Goal: Task Accomplishment & Management: Complete application form

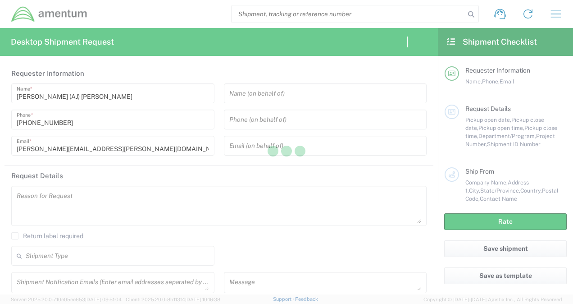
type input "United States"
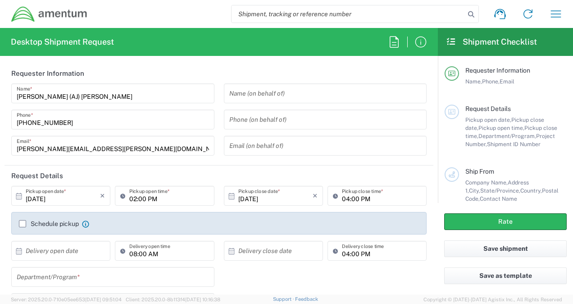
type input "United States"
type input "CORP"
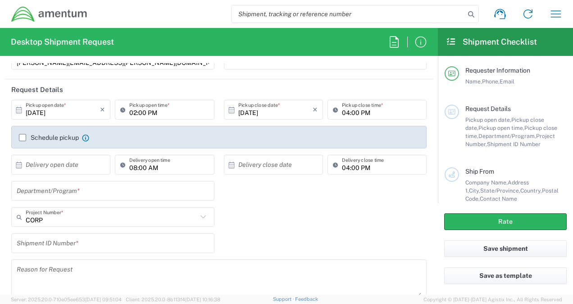
scroll to position [90, 0]
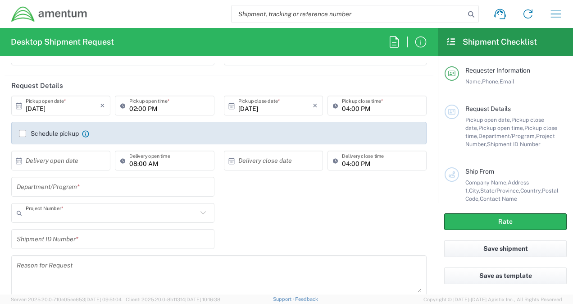
click at [64, 215] on input "text" at bounding box center [112, 213] width 172 height 16
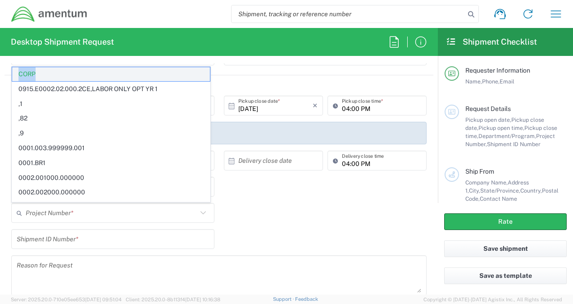
drag, startPoint x: 38, startPoint y: 74, endPoint x: 17, endPoint y: 79, distance: 21.9
click at [17, 79] on span "CORP" at bounding box center [111, 74] width 198 height 14
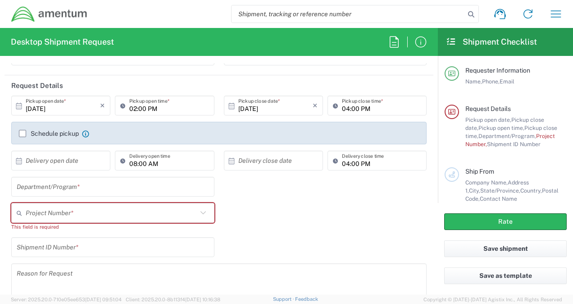
click at [36, 213] on input "text" at bounding box center [112, 213] width 172 height 16
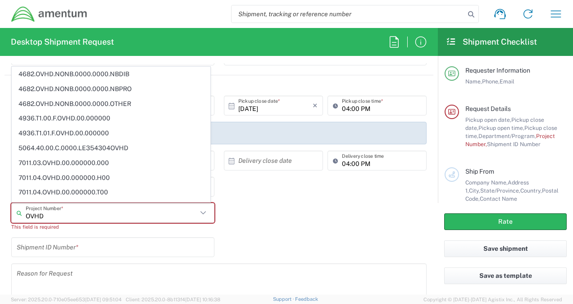
type input "OVHD"
click at [341, 61] on div "Desktop Shipment Request Requester Information Angela (AJ) Paylor Name * +1-571…" at bounding box center [219, 161] width 438 height 266
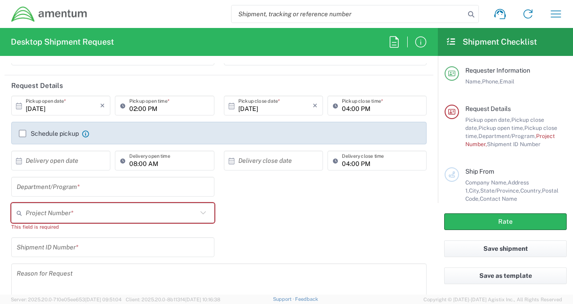
drag, startPoint x: 358, startPoint y: 205, endPoint x: 349, endPoint y: 206, distance: 9.1
click at [356, 205] on div "Project Number * 4682.OVHD.NONB.0000.0000.NBDIB 4682.OVHD.NONB.0000.0000.NBPRO …" at bounding box center [219, 220] width 425 height 34
click at [553, 13] on icon "button" at bounding box center [556, 14] width 14 height 14
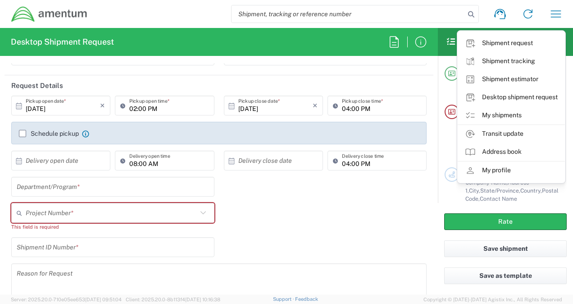
click at [508, 96] on link "Desktop shipment request" at bounding box center [511, 97] width 107 height 18
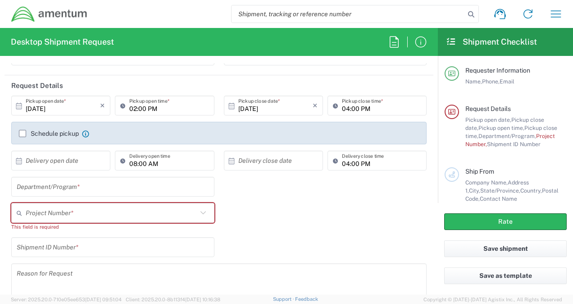
click at [69, 214] on input "text" at bounding box center [112, 213] width 172 height 16
type input "OVHD.100169.00000"
click at [119, 196] on span "OVHD.100169.00000" at bounding box center [111, 194] width 198 height 14
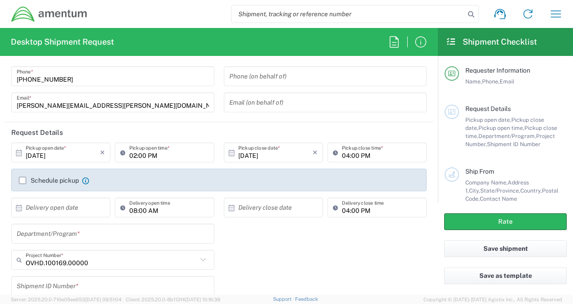
scroll to position [0, 0]
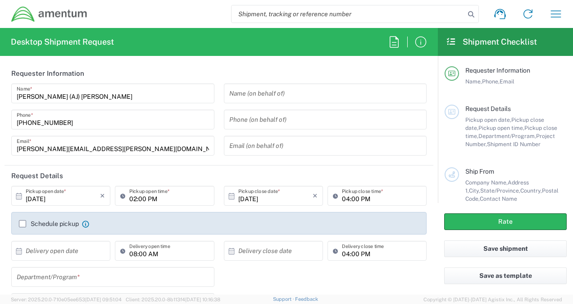
click at [261, 94] on input "text" at bounding box center [325, 94] width 192 height 16
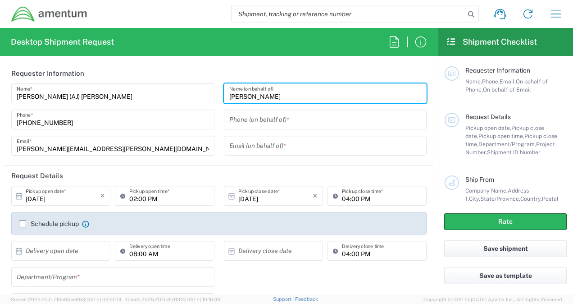
type input "Scott Riney"
click at [264, 122] on input "tel" at bounding box center [325, 120] width 192 height 16
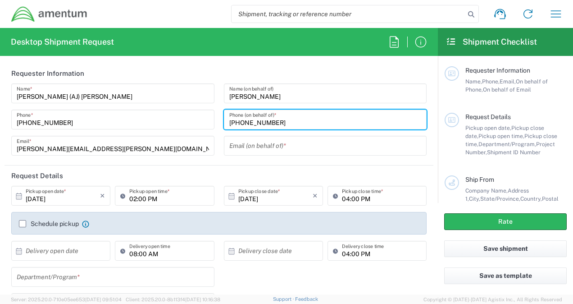
type input "540-430-3717"
click at [255, 149] on input "text" at bounding box center [325, 146] width 192 height 16
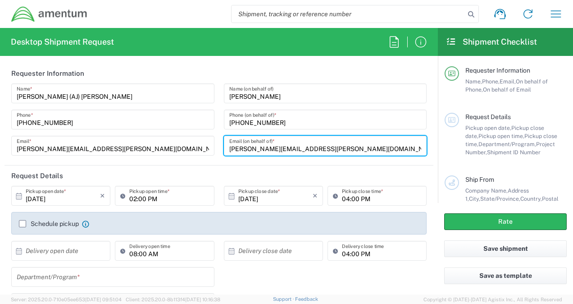
type input "Scott.Riney@amentum.com"
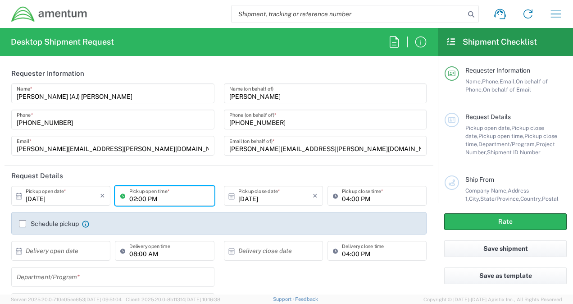
click at [134, 198] on input "02:00 PM" at bounding box center [168, 196] width 79 height 16
type input "04:00 PM"
click at [343, 200] on input "04:00 PM" at bounding box center [381, 196] width 79 height 16
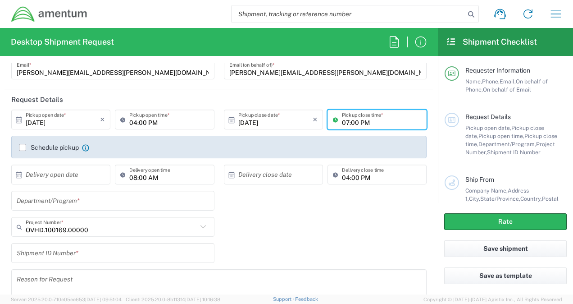
scroll to position [90, 0]
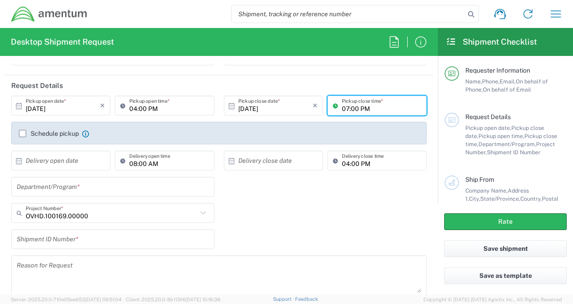
type input "07:00 PM"
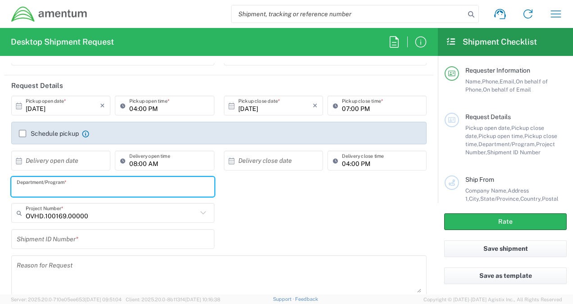
click at [90, 184] on input "text" at bounding box center [113, 187] width 192 height 16
type input "Corporate"
click at [107, 242] on input "text" at bounding box center [113, 239] width 192 height 16
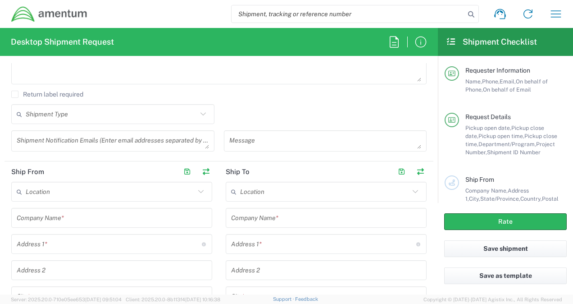
scroll to position [315, 0]
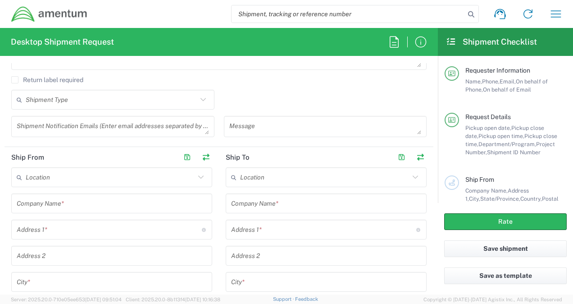
type input "1"
click at [74, 205] on input "text" at bounding box center [112, 204] width 190 height 16
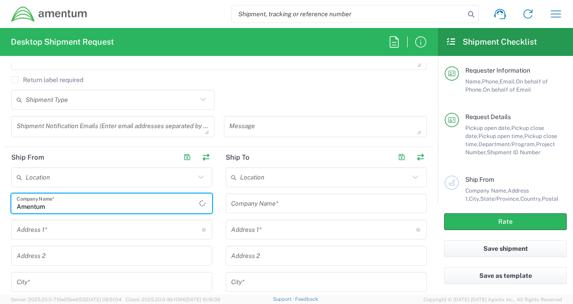
type input "Amentum"
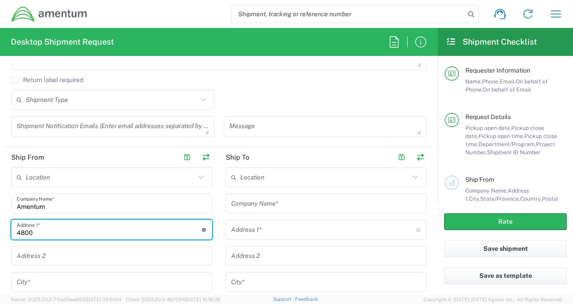
type input "4800 Westfields Boulevard"
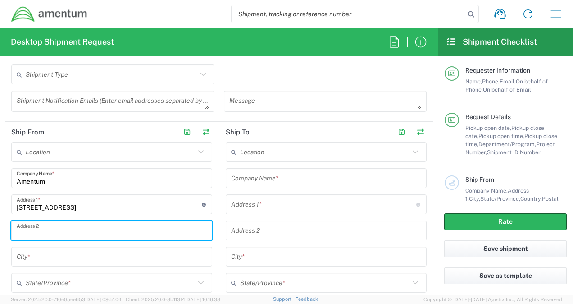
scroll to position [361, 0]
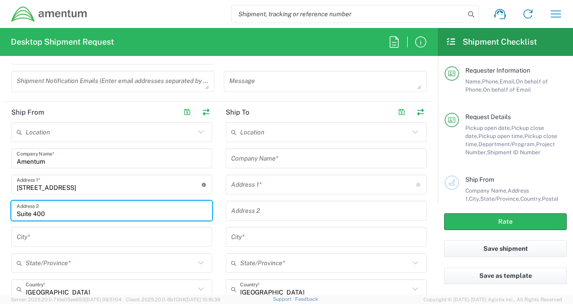
type input "Suite 400"
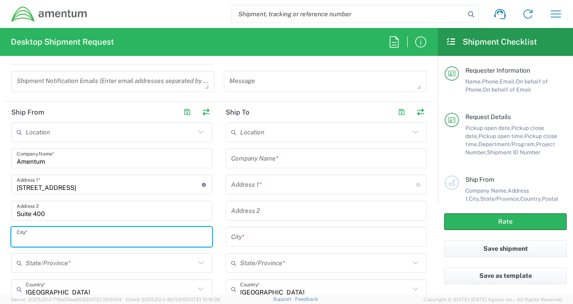
click at [52, 235] on input "text" at bounding box center [112, 237] width 190 height 16
type input "Chantilly"
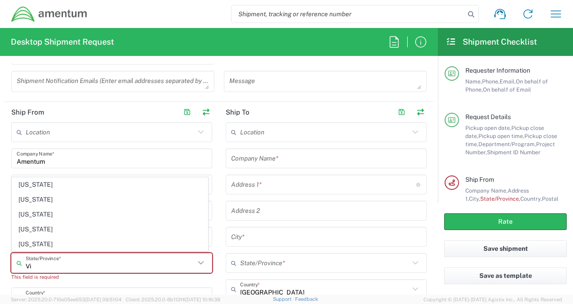
type input "Vir"
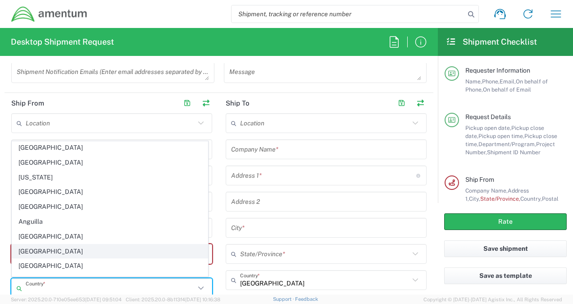
scroll to position [90, 0]
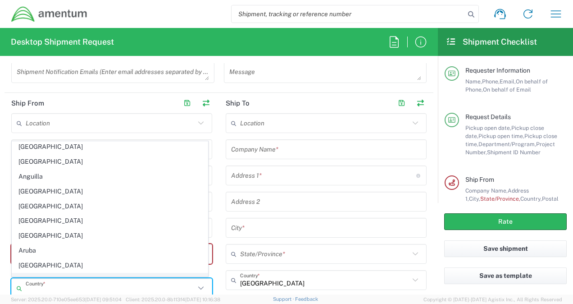
type input "u"
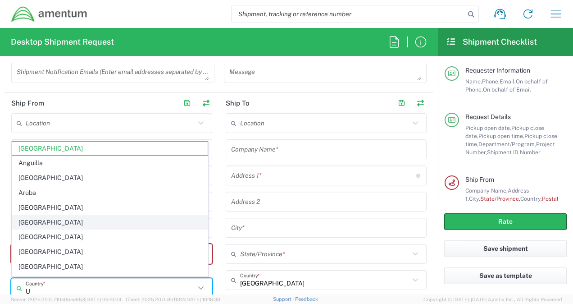
type input "United States"
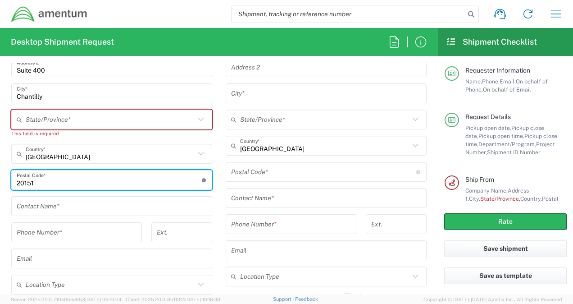
type input "20151"
click at [23, 208] on input "text" at bounding box center [112, 206] width 190 height 16
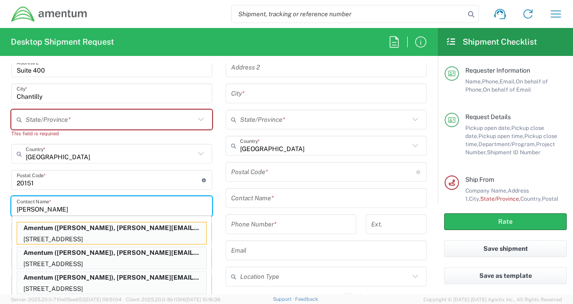
type input "Scott Riney"
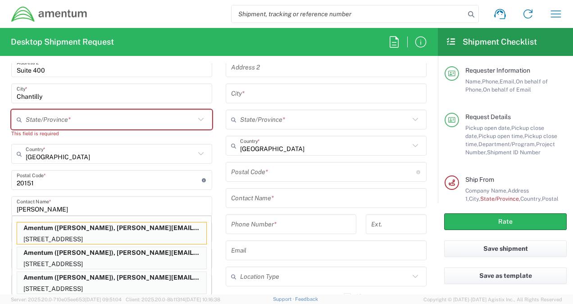
click at [5, 210] on main "Location 1002-4122-6 1006-5256-0 1026-8910-0 1281-0560-3 1369-6441-0 1402-6962-…" at bounding box center [112, 147] width 215 height 336
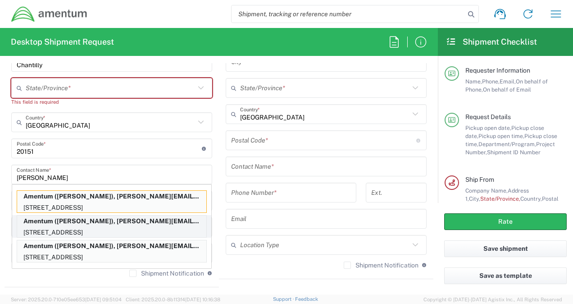
scroll to position [549, 0]
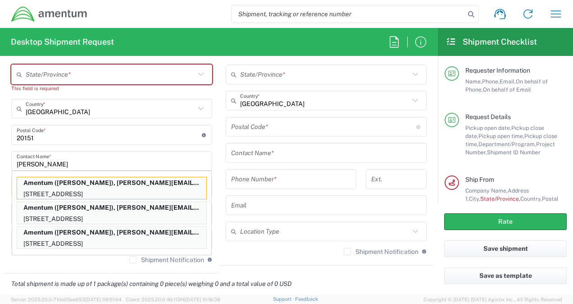
click at [0, 178] on html "Shipment request Shipment tracking Shipment estimator Desktop shipment request …" at bounding box center [286, 152] width 573 height 304
click at [113, 155] on input "Scott Riney" at bounding box center [112, 161] width 190 height 16
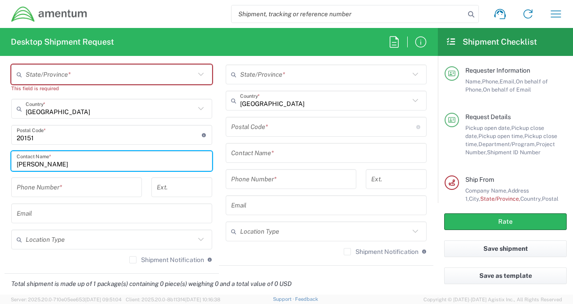
click at [81, 186] on input "tel" at bounding box center [77, 187] width 120 height 16
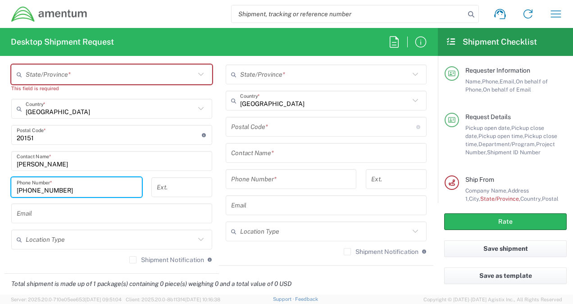
type input "540-430-3717"
click at [76, 213] on input "text" at bounding box center [112, 214] width 190 height 16
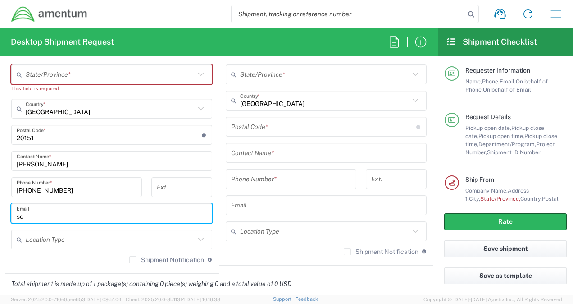
type input "s"
type input "Scott.Riney@amentum.com"
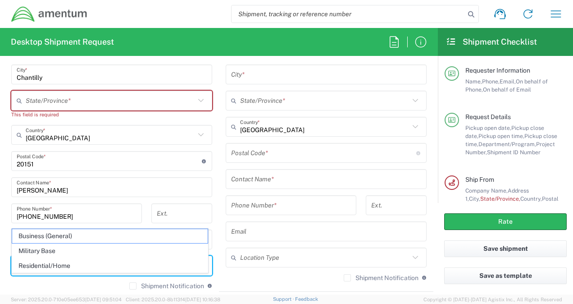
scroll to position [504, 0]
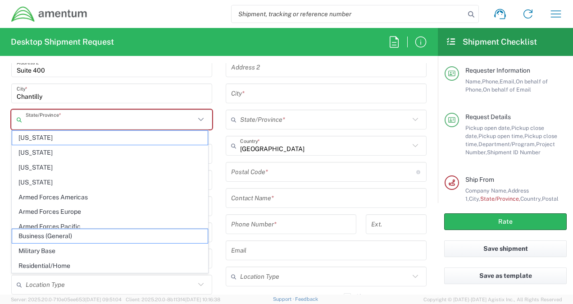
click at [84, 115] on input "text" at bounding box center [110, 120] width 169 height 16
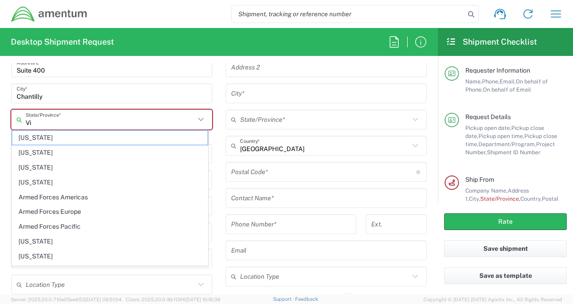
type input "Vir"
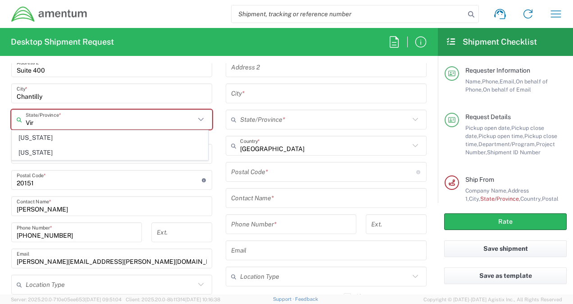
type input "United States"
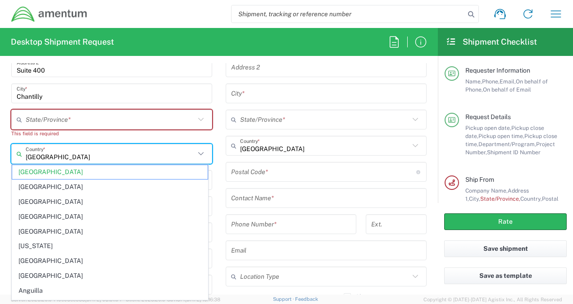
click at [59, 118] on input "text" at bounding box center [110, 120] width 169 height 16
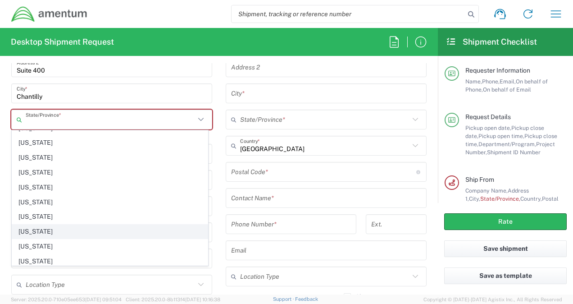
scroll to position [676, 0]
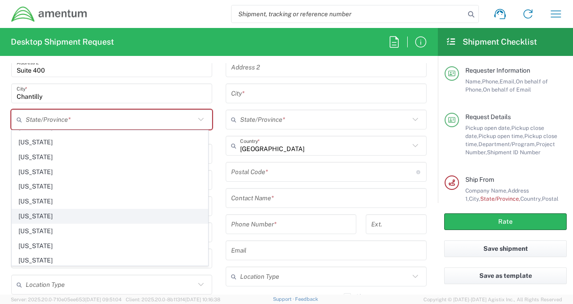
click at [27, 209] on span "Virginia" at bounding box center [110, 216] width 196 height 14
type input "Virginia"
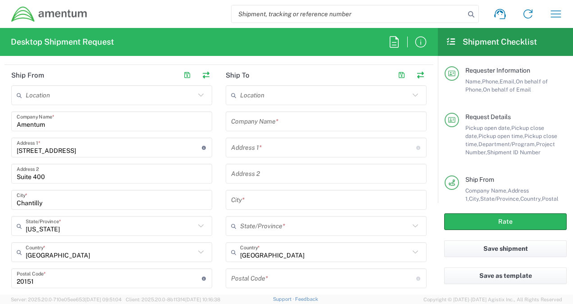
scroll to position [369, 0]
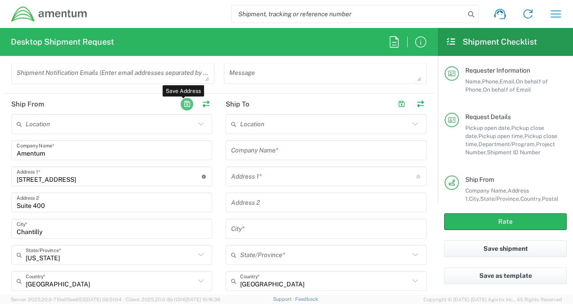
click at [185, 102] on button "button" at bounding box center [187, 104] width 13 height 13
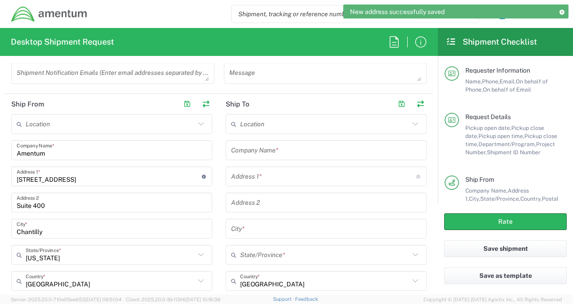
click at [278, 151] on input "text" at bounding box center [326, 150] width 190 height 16
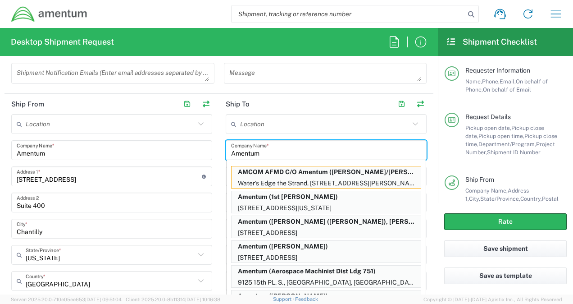
type input "Amentum"
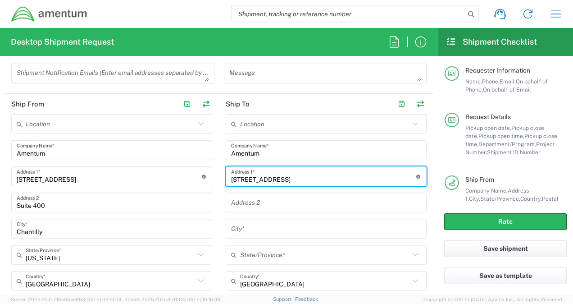
type input "20421 28th Avenue W."
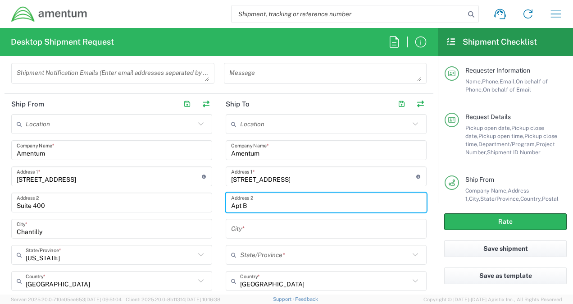
type input "Apt B"
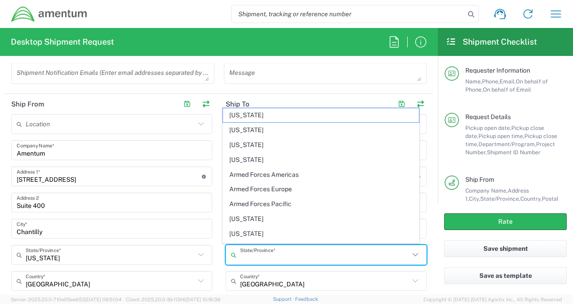
click at [214, 165] on main "Location 1002-4122-6 1006-5256-0 1026-8910-0 1281-0560-3 1369-6441-0 1402-6962-…" at bounding box center [112, 278] width 215 height 328
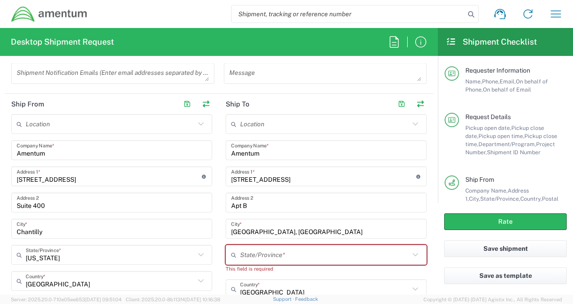
click at [271, 234] on input "Lynwood, WA" at bounding box center [326, 229] width 190 height 16
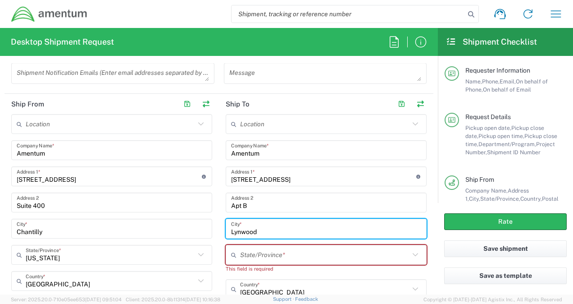
type input "Lynwood"
click at [257, 251] on input "text" at bounding box center [324, 255] width 169 height 16
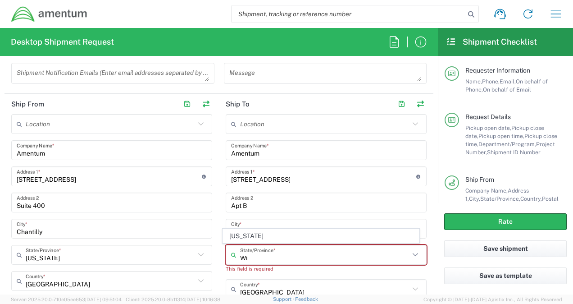
type input "W"
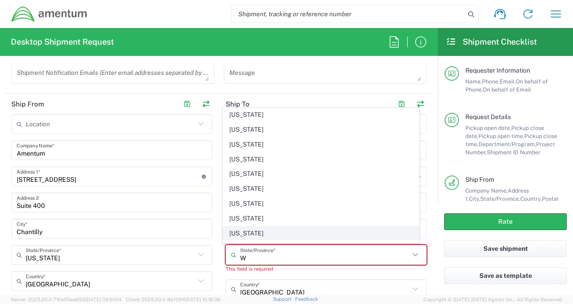
scroll to position [24, 0]
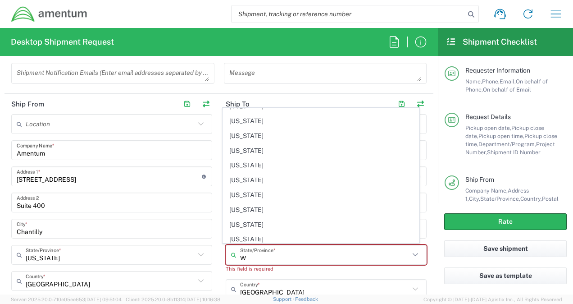
click at [257, 222] on span "Wisconsin" at bounding box center [321, 225] width 196 height 14
type input "Wisconsin"
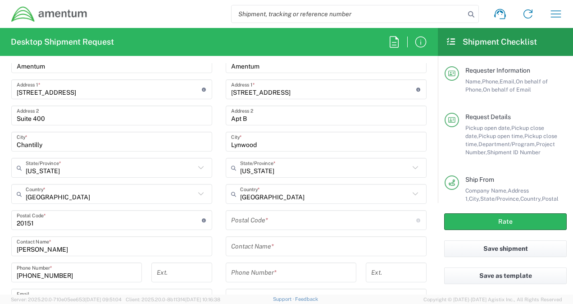
scroll to position [459, 0]
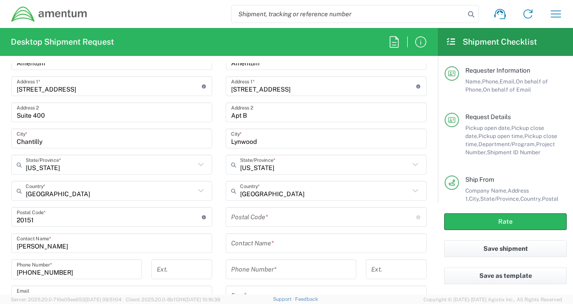
click at [251, 217] on input "undefined" at bounding box center [323, 217] width 185 height 16
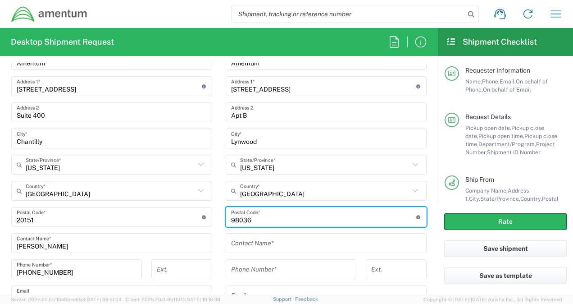
type input "98036"
click at [274, 244] on input "text" at bounding box center [326, 243] width 190 height 16
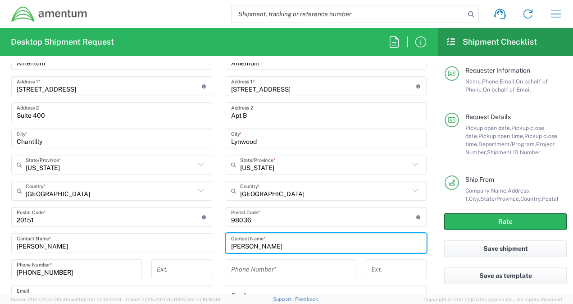
type input "Ronald Knight"
click at [251, 266] on input "tel" at bounding box center [291, 269] width 120 height 16
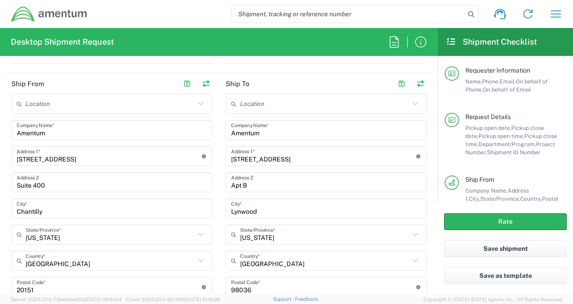
scroll to position [369, 0]
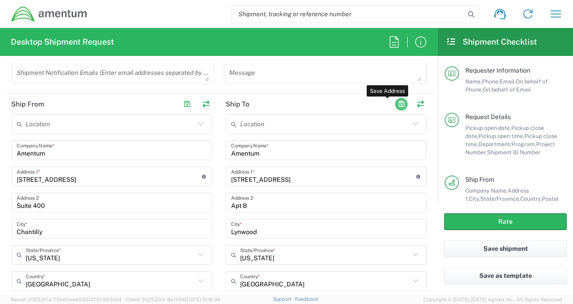
type input "425-309-1332"
click at [396, 99] on button "button" at bounding box center [401, 104] width 13 height 13
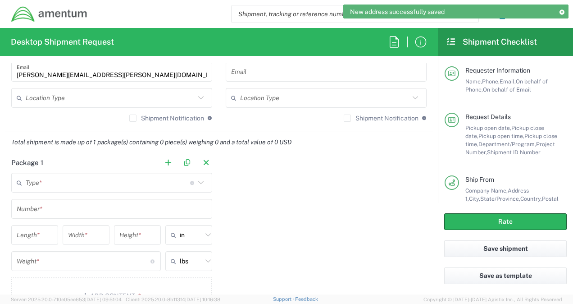
scroll to position [684, 0]
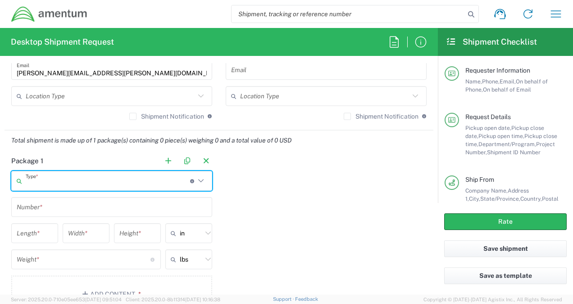
click at [93, 185] on input "text" at bounding box center [108, 181] width 165 height 16
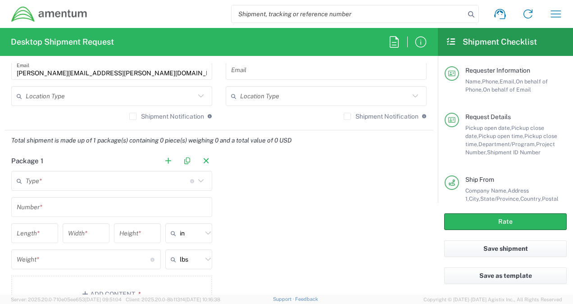
click at [199, 179] on icon at bounding box center [201, 181] width 12 height 12
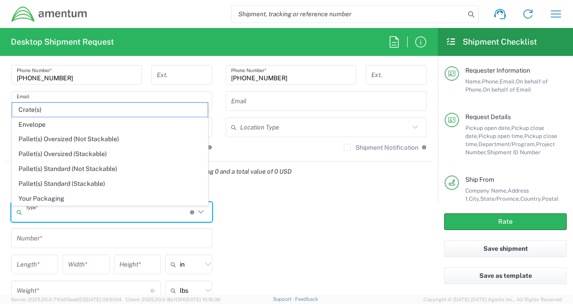
scroll to position [639, 0]
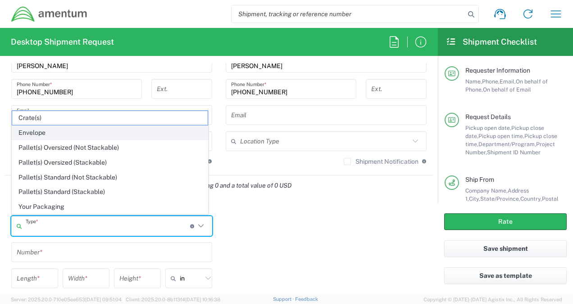
click at [59, 135] on span "Envelope" at bounding box center [110, 133] width 196 height 14
type input "Envelope"
type input "1"
type input "9.5"
type input "12.5"
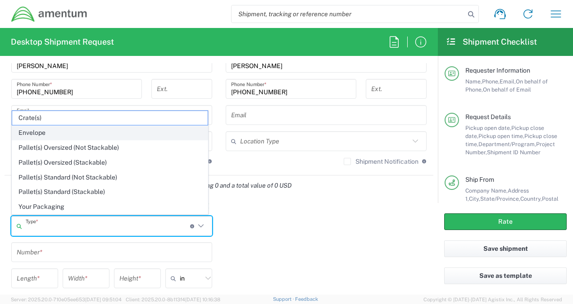
type input "0.25"
type input "1"
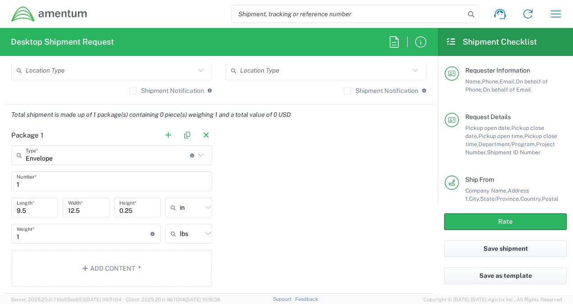
scroll to position [729, 0]
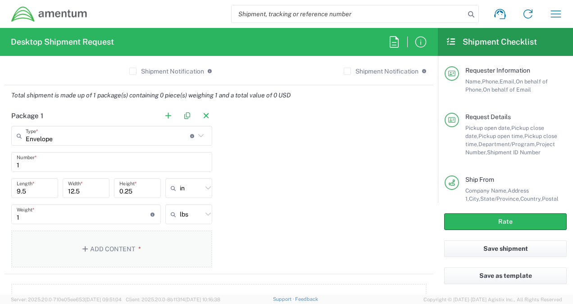
click at [88, 246] on icon "button" at bounding box center [86, 249] width 8 height 6
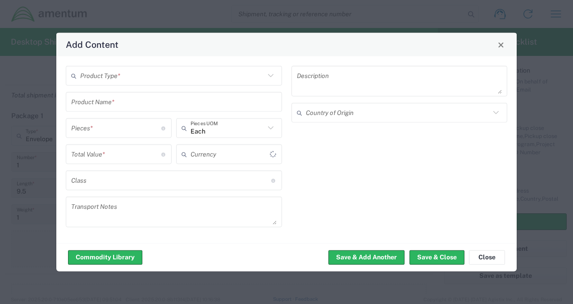
type input "US Dollar"
click at [196, 77] on input "text" at bounding box center [172, 76] width 185 height 16
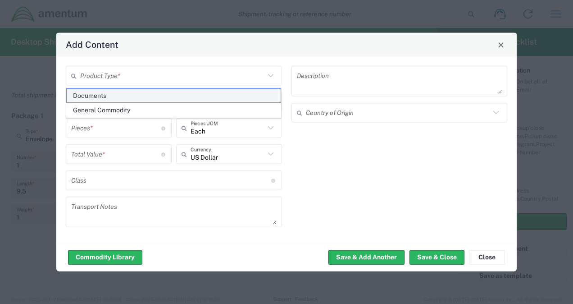
click at [142, 96] on span "Documents" at bounding box center [174, 96] width 215 height 14
type input "Documents"
type input "1"
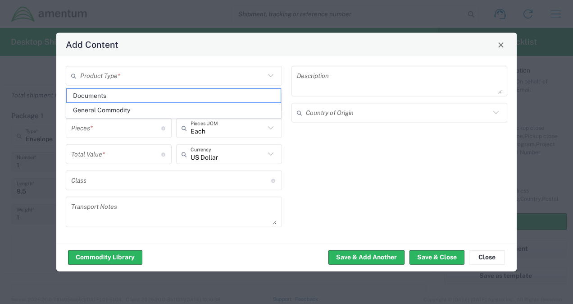
type textarea "Documents"
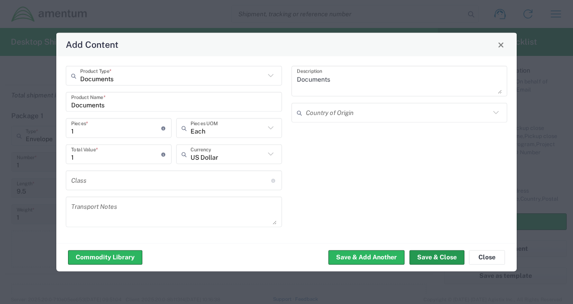
click at [435, 255] on button "Save & Close" at bounding box center [437, 257] width 55 height 14
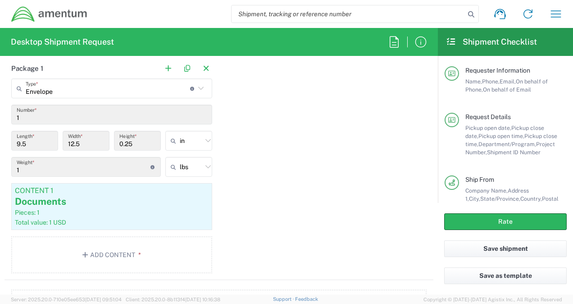
scroll to position [686, 0]
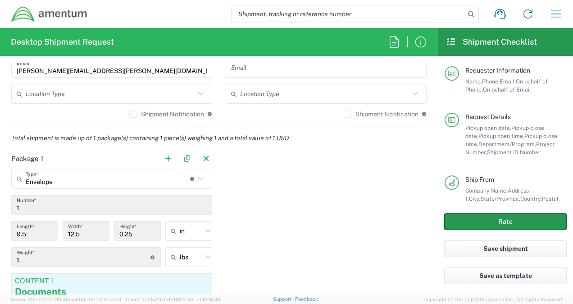
click at [494, 221] on button "Rate" at bounding box center [505, 221] width 123 height 17
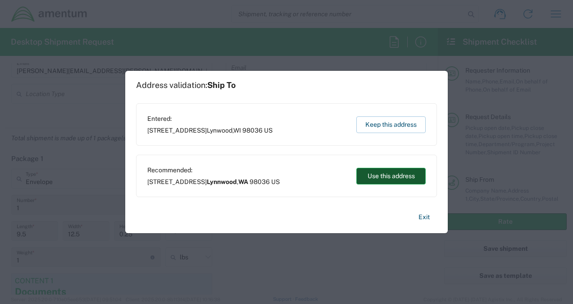
click at [375, 175] on button "Use this address" at bounding box center [390, 176] width 69 height 17
type input "Lynnwood"
type input "Washington"
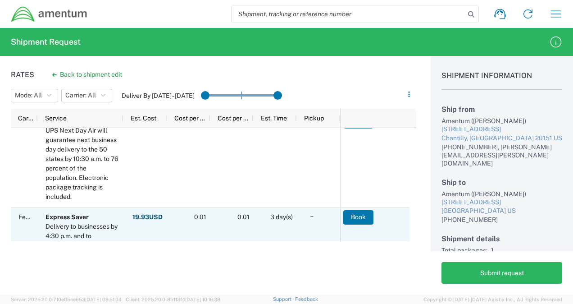
scroll to position [225, 0]
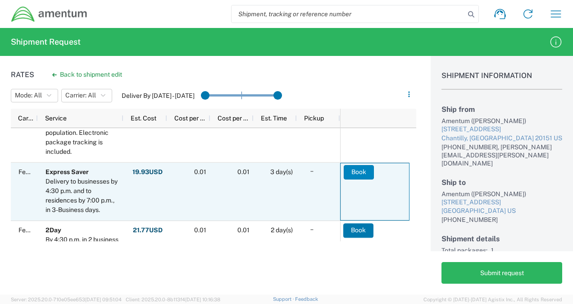
click at [363, 170] on button "Book" at bounding box center [359, 172] width 30 height 14
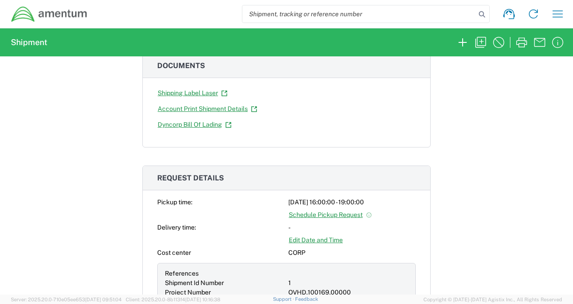
scroll to position [135, 0]
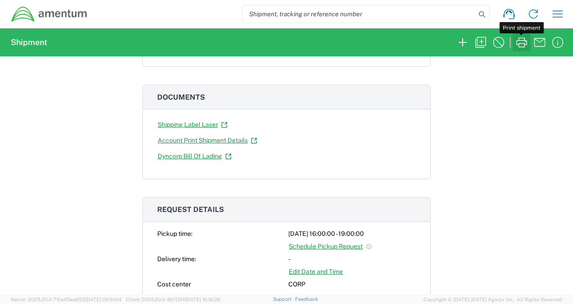
click at [518, 42] on icon "button" at bounding box center [522, 42] width 14 height 14
click at [555, 14] on icon "button" at bounding box center [558, 14] width 14 height 14
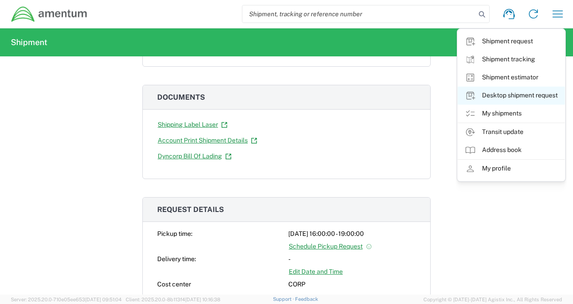
click at [505, 98] on link "Desktop shipment request" at bounding box center [511, 96] width 107 height 18
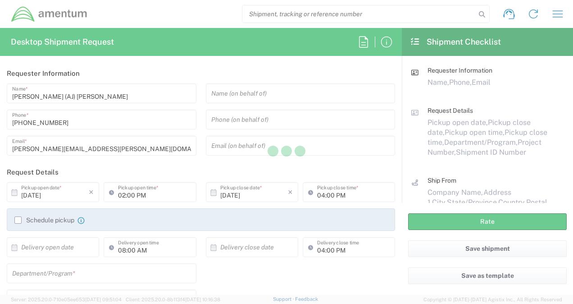
type input "CORP"
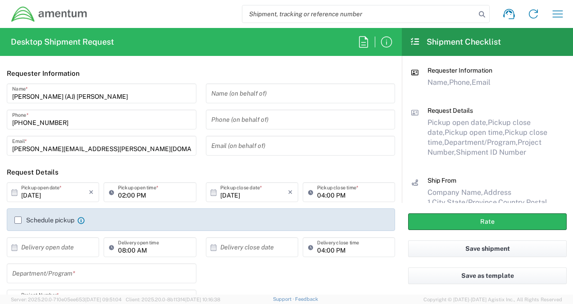
click at [280, 90] on input "text" at bounding box center [300, 94] width 179 height 16
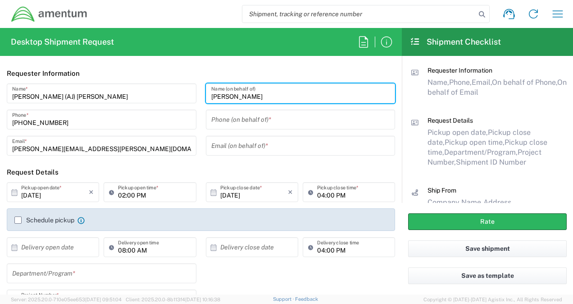
type input "Scott Riney"
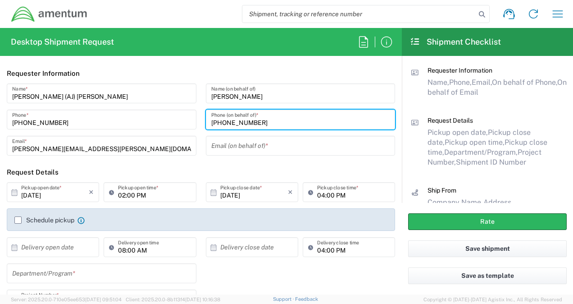
type input "540-430-3717"
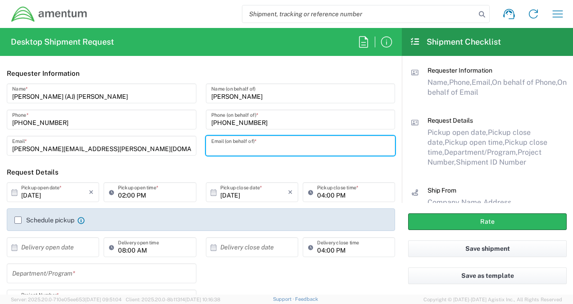
click at [270, 148] on input "text" at bounding box center [300, 146] width 179 height 16
type input "Scott.Riney@amentum.com"
type input "Amentum"
type input "4800 Westfields Boulevard"
type input "Suite 400"
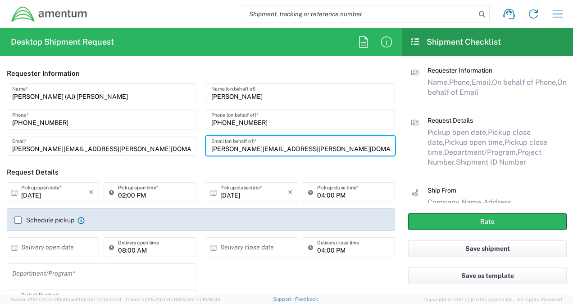
type input "Chantilly"
type input "Virginia"
type input "20151"
type input "540-430-3717"
type input "Scott.Riney@amentum.com"
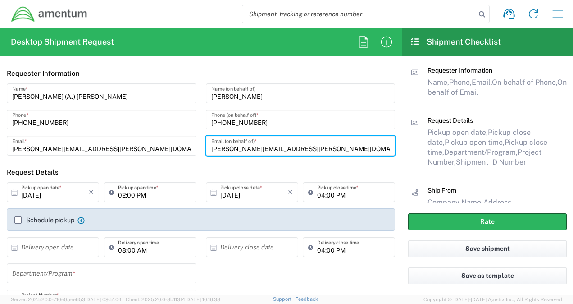
type input "Amentum"
type input "20421 28th Avenue W."
type input "Apt B"
type input "Lynwood"
type input "Wisconsin"
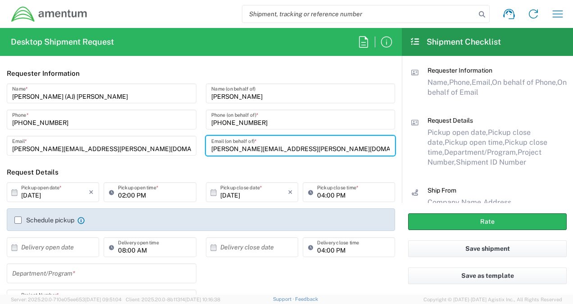
type input "98036"
type input "425-309-1332"
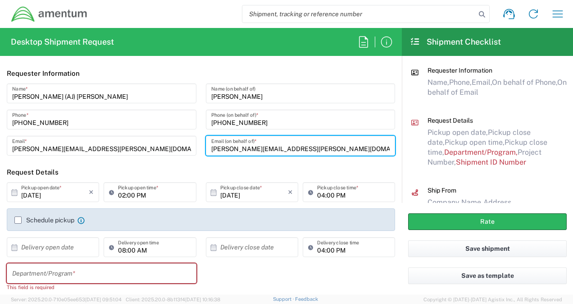
click at [123, 196] on input "02:00 PM" at bounding box center [154, 192] width 73 height 16
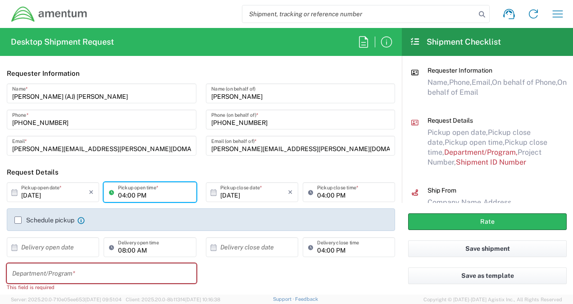
type input "04:00 PM"
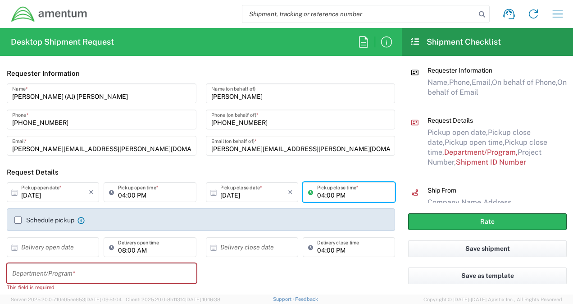
click at [319, 195] on input "04:00 PM" at bounding box center [353, 192] width 73 height 16
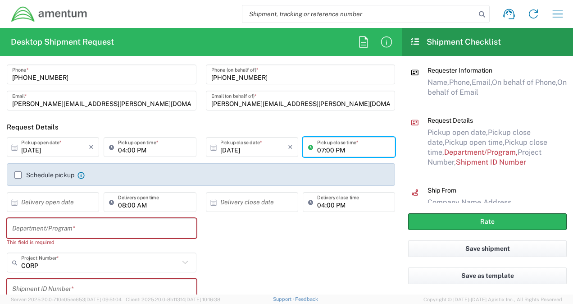
scroll to position [90, 0]
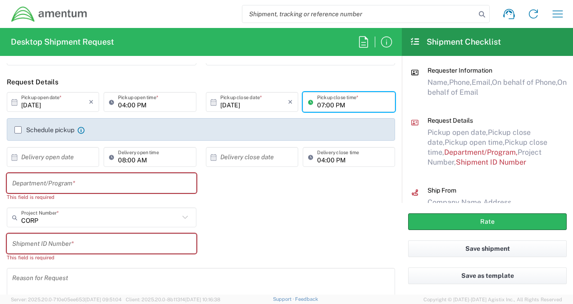
type input "07:00 PM"
click at [94, 184] on input "text" at bounding box center [101, 183] width 179 height 16
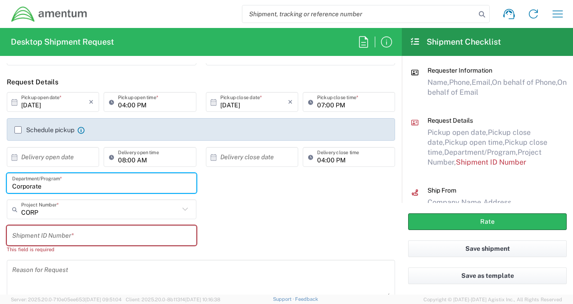
type input "Corporate"
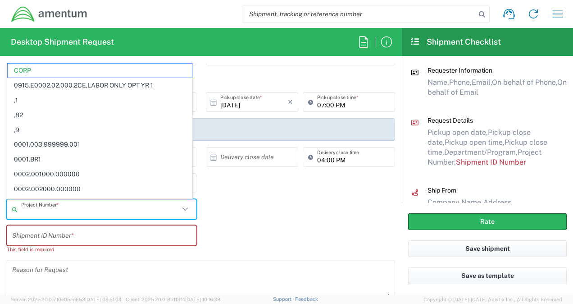
click at [61, 212] on input "text" at bounding box center [100, 209] width 158 height 16
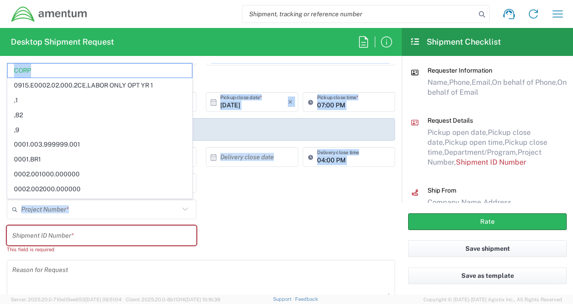
drag, startPoint x: 39, startPoint y: 69, endPoint x: 5, endPoint y: 70, distance: 33.8
click at [5, 70] on form "Requester Information Angela (AJ) Paylor Name * +1-571-294-6799 Phone * angela.…" at bounding box center [201, 178] width 402 height 231
type input "CORP"
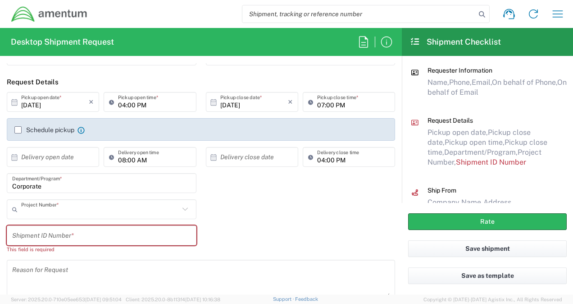
click at [38, 215] on input "text" at bounding box center [100, 209] width 158 height 16
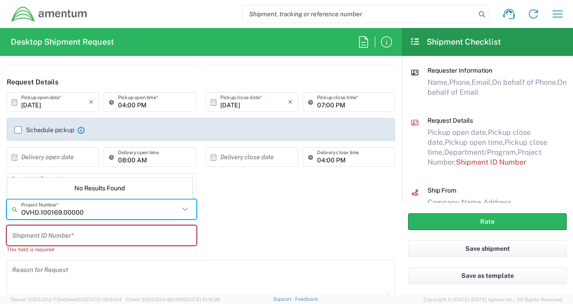
click at [107, 208] on input "OVHD.100169.00000" at bounding box center [100, 209] width 158 height 16
click at [118, 213] on input "OVHD.100169.00000" at bounding box center [100, 209] width 158 height 16
type input "OVHD.100169.00000"
click at [260, 223] on div "OVHD.100169.00000 Project Number * No Results Found" at bounding box center [201, 212] width 398 height 26
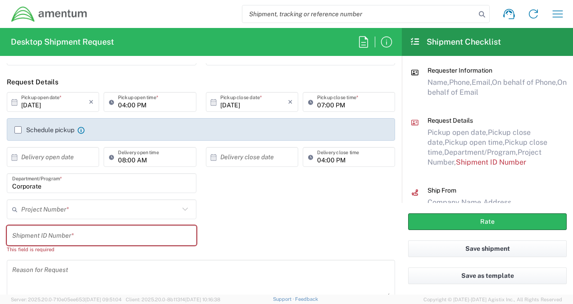
click at [87, 214] on input "text" at bounding box center [100, 209] width 158 height 16
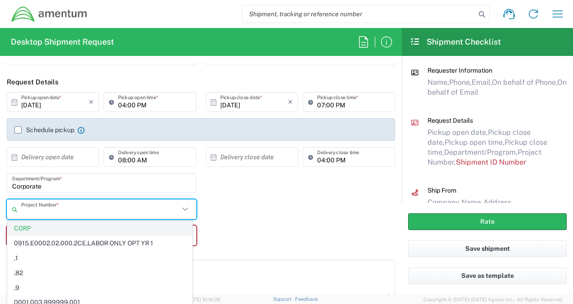
click at [36, 224] on span "CORP" at bounding box center [100, 228] width 184 height 14
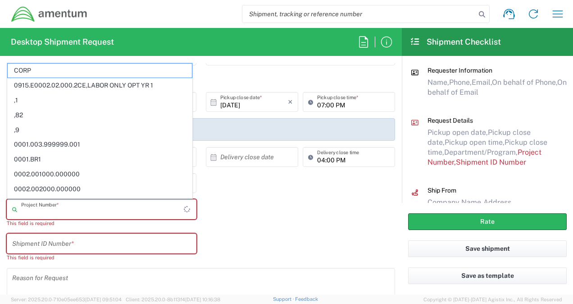
click at [38, 210] on input "text" at bounding box center [102, 209] width 163 height 16
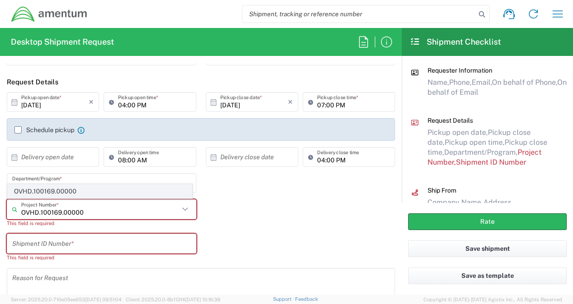
type input "OVHD.100169.00000"
click at [45, 195] on span "OVHD.100169.00000" at bounding box center [100, 191] width 184 height 14
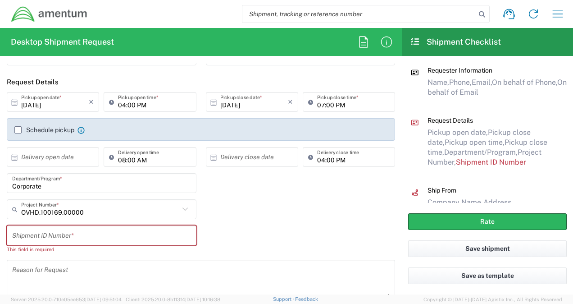
click at [48, 235] on input "text" at bounding box center [101, 236] width 179 height 16
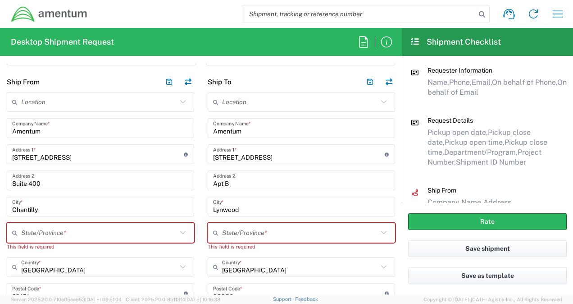
scroll to position [361, 0]
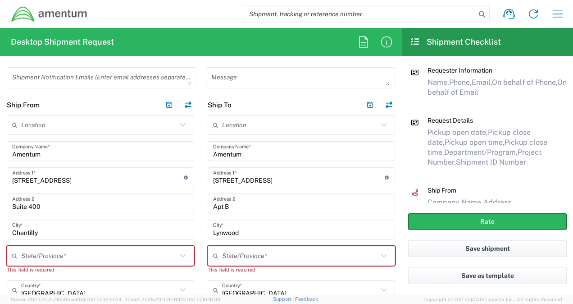
type input "1"
click at [49, 251] on input "text" at bounding box center [99, 256] width 156 height 16
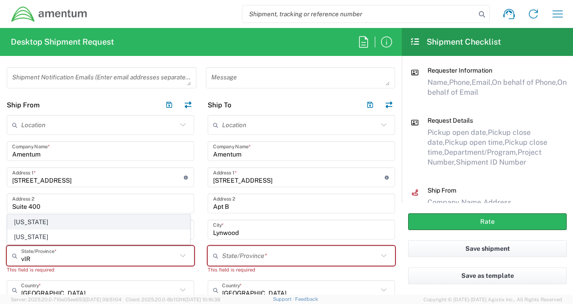
click at [28, 223] on span "Virginia" at bounding box center [99, 222] width 182 height 14
type input "Virginia"
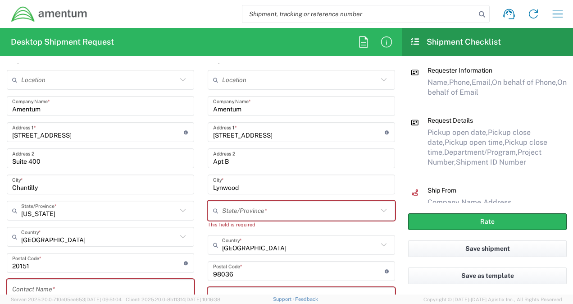
scroll to position [451, 0]
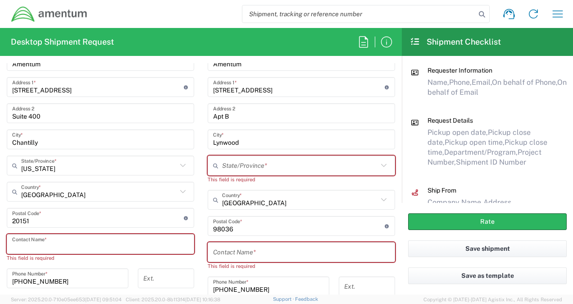
click at [39, 242] on input "text" at bounding box center [100, 244] width 177 height 16
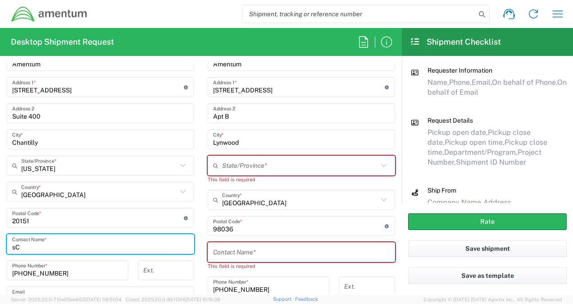
type input "s"
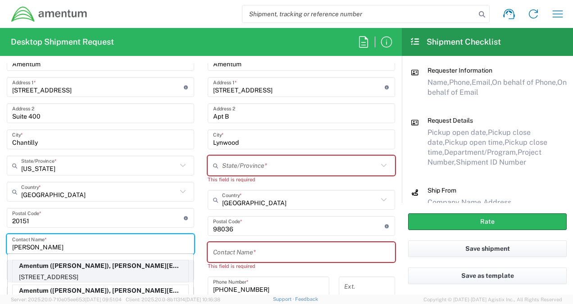
type input "Scott Rin"
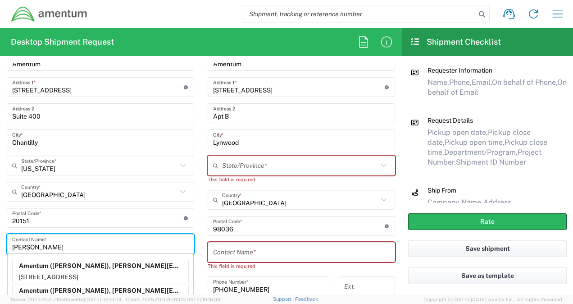
click at [42, 264] on p "Amentum (Scott Riney), scott.riney@amentum.com" at bounding box center [101, 265] width 176 height 11
type input "Virginia"
type input "Scott Riney"
type input "703-579-0717"
type input "scott.riney@amentum.com"
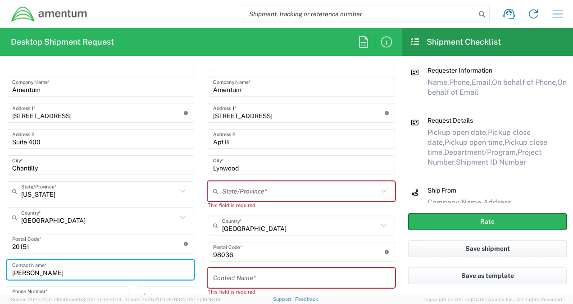
scroll to position [406, 0]
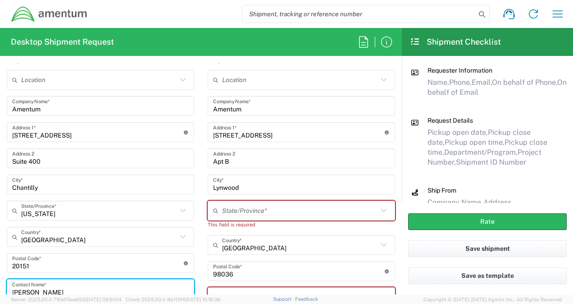
click at [282, 135] on input "20421 28th Avenue W." at bounding box center [299, 132] width 172 height 16
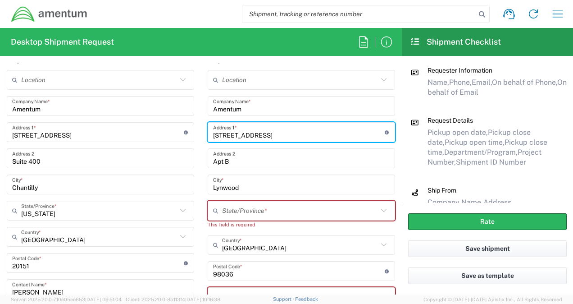
drag, startPoint x: 282, startPoint y: 133, endPoint x: 177, endPoint y: 135, distance: 105.0
click at [177, 135] on div "Ship From Location 1002-4122-6 1006-5256-0 1026-8910-0 1281-0560-3 1369-6441-0 …" at bounding box center [201, 232] width 402 height 365
type input "440 Bank Street"
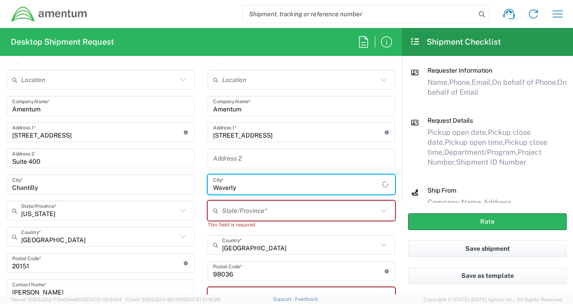
type input "Waverly"
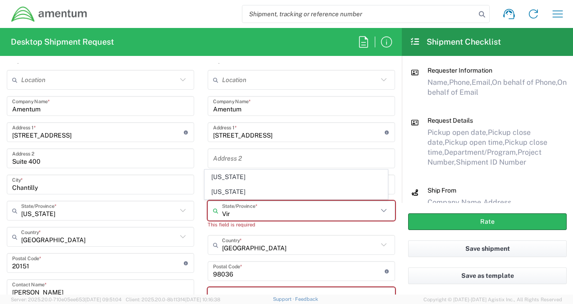
click at [230, 176] on span "Virginia" at bounding box center [296, 177] width 182 height 14
type input "Virginia"
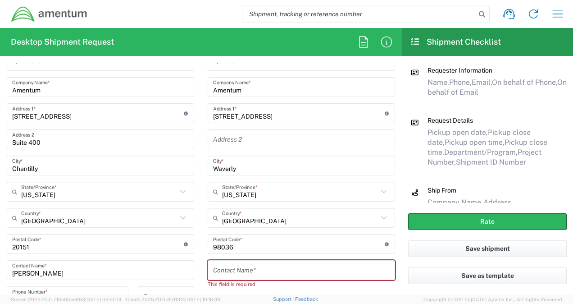
scroll to position [451, 0]
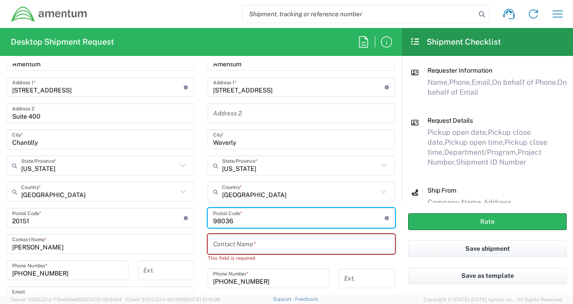
drag, startPoint x: 235, startPoint y: 218, endPoint x: 195, endPoint y: 219, distance: 40.1
click at [195, 219] on div "Ship From Location 1002-4122-6 1006-5256-0 1026-8910-0 1281-0560-3 1369-6441-0 …" at bounding box center [201, 183] width 402 height 356
type input "23890"
click at [226, 247] on input "text" at bounding box center [301, 244] width 177 height 16
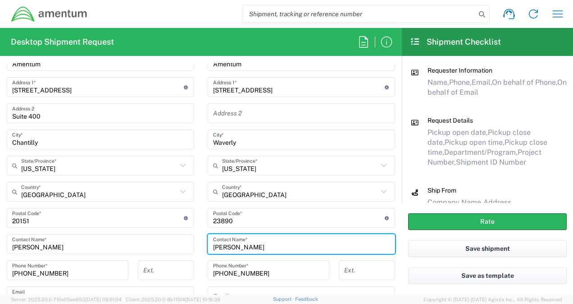
type input "Shannon McDaniel"
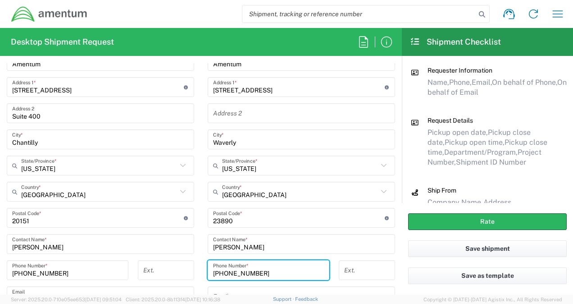
drag, startPoint x: 253, startPoint y: 270, endPoint x: 210, endPoint y: 271, distance: 43.3
click at [213, 271] on input "425-309-1332" at bounding box center [268, 270] width 111 height 16
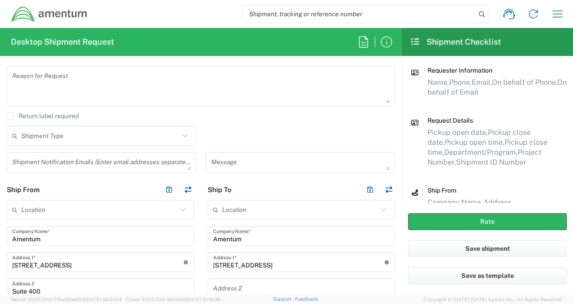
scroll to position [270, 0]
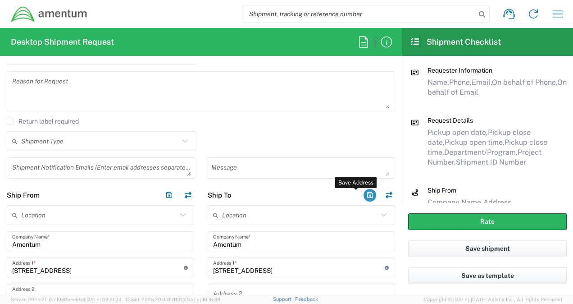
type input "301-502-8783"
drag, startPoint x: 363, startPoint y: 194, endPoint x: 234, endPoint y: 245, distance: 138.8
click at [364, 194] on button "button" at bounding box center [370, 195] width 13 height 13
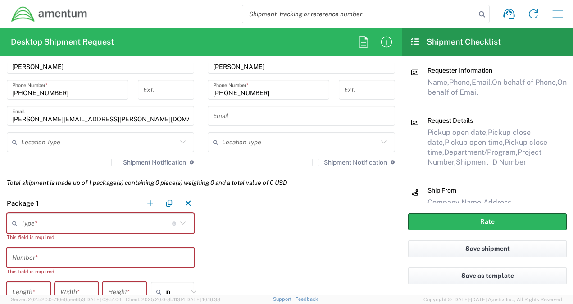
scroll to position [676, 0]
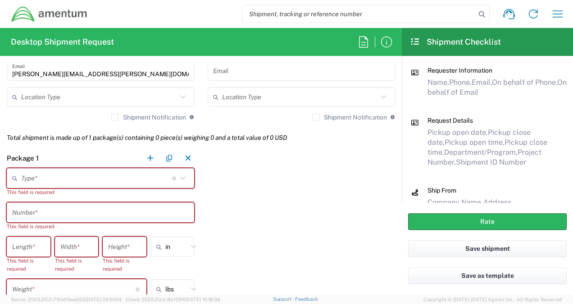
click at [85, 175] on input "text" at bounding box center [96, 178] width 151 height 16
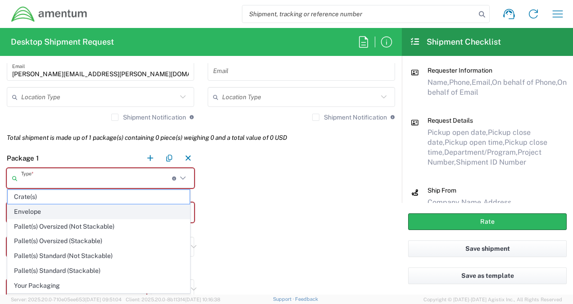
click at [48, 212] on span "Envelope" at bounding box center [99, 212] width 182 height 14
type input "Envelope"
type input "1"
type input "9.5"
type input "12.5"
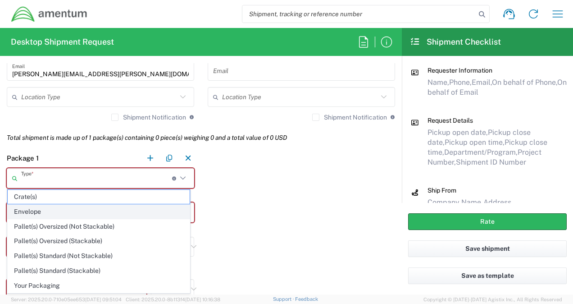
type input "0.25"
type input "1"
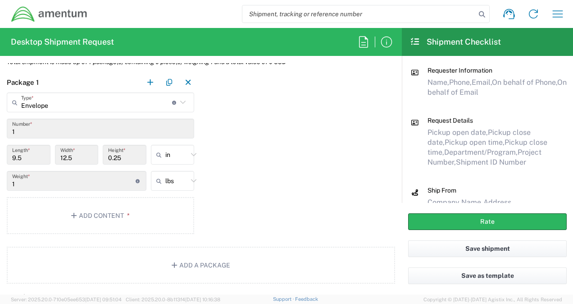
scroll to position [766, 0]
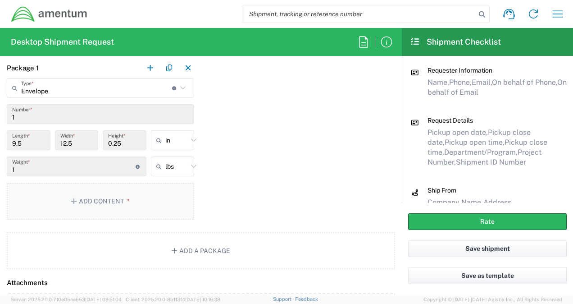
click at [111, 204] on button "Add Content *" at bounding box center [100, 201] width 187 height 37
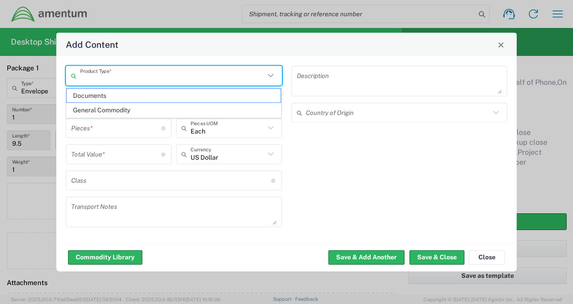
click at [137, 76] on input "text" at bounding box center [172, 76] width 185 height 16
click at [118, 97] on span "Documents" at bounding box center [174, 96] width 215 height 14
type input "Documents"
type input "1"
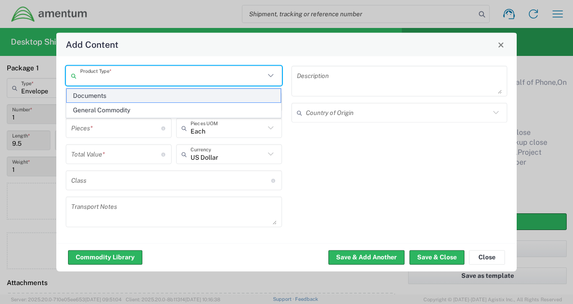
type input "1"
type textarea "Documents"
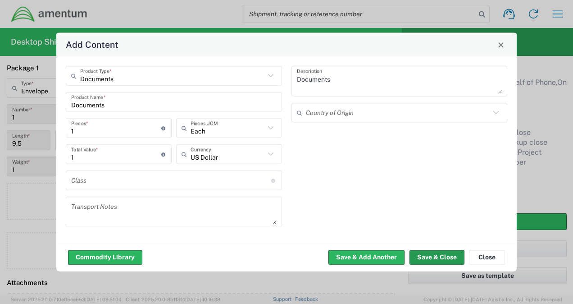
click at [431, 254] on button "Save & Close" at bounding box center [437, 257] width 55 height 14
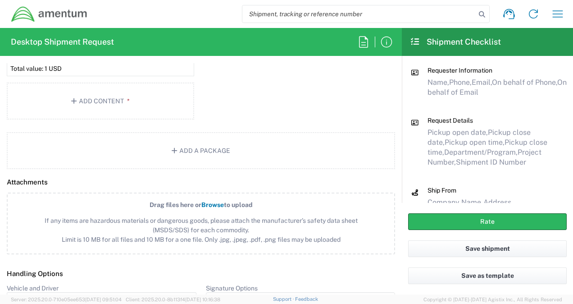
scroll to position [946, 0]
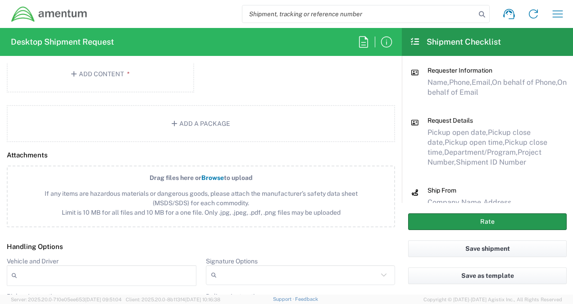
click at [449, 220] on button "Rate" at bounding box center [487, 221] width 159 height 17
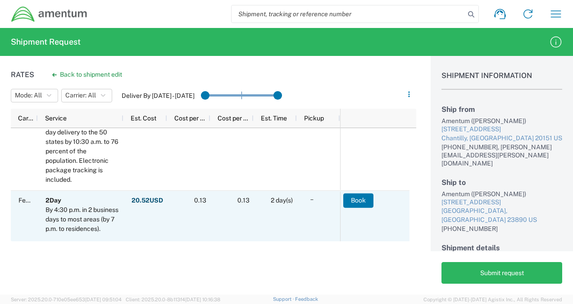
scroll to position [90, 0]
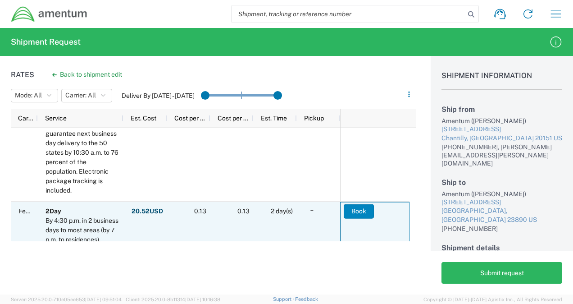
click at [359, 211] on button "Book" at bounding box center [359, 211] width 30 height 14
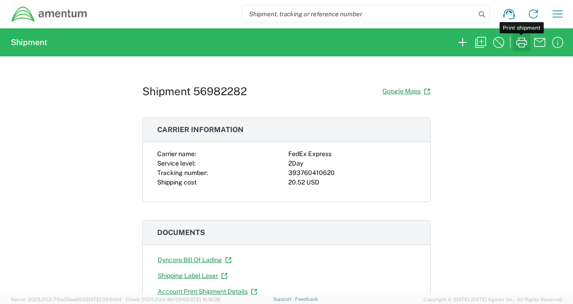
click at [524, 43] on icon "button" at bounding box center [521, 42] width 11 height 10
